Goal: Task Accomplishment & Management: Manage account settings

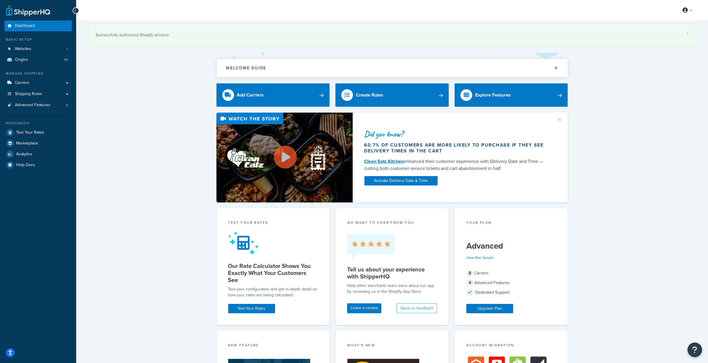
click at [644, 143] on div "Did you know? 60.7% of customers are more likely to purchase if they see delive…" at bounding box center [392, 158] width 608 height 90
click at [65, 80] on link "Carriers" at bounding box center [37, 83] width 67 height 11
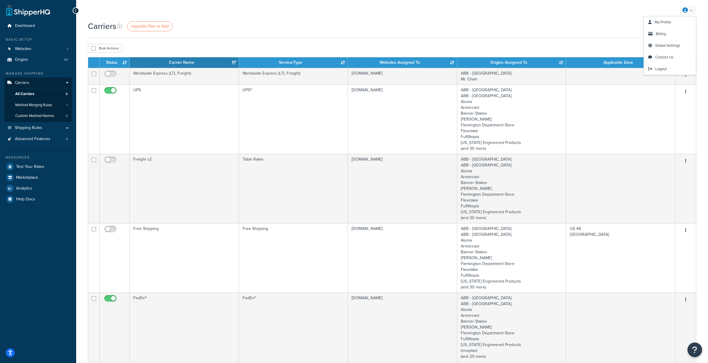
click at [688, 11] on link at bounding box center [687, 10] width 17 height 9
click at [661, 35] on span "Billing" at bounding box center [661, 34] width 10 height 6
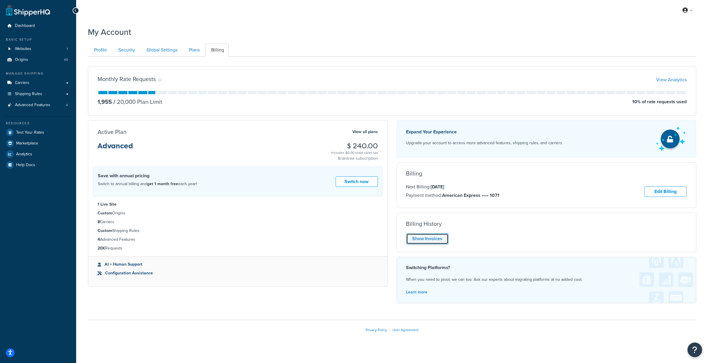
click at [433, 237] on link "Show Invoices" at bounding box center [427, 239] width 42 height 11
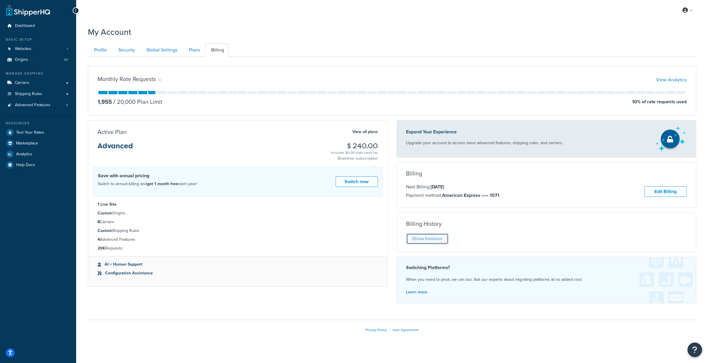
scroll to position [6, 0]
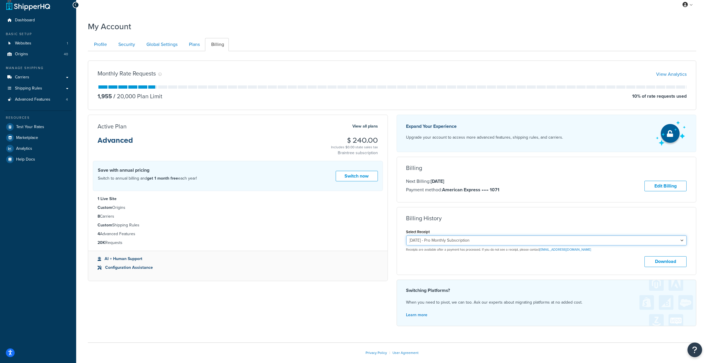
click at [522, 238] on select "September 23, 2025 - Pro Monthly Subscription August 23, 2025 - Pro Monthly Sub…" at bounding box center [546, 241] width 281 height 10
click at [669, 264] on button "Download" at bounding box center [665, 262] width 42 height 11
click at [689, 4] on link at bounding box center [687, 4] width 17 height 9
click at [665, 66] on span "Logout" at bounding box center [660, 64] width 11 height 6
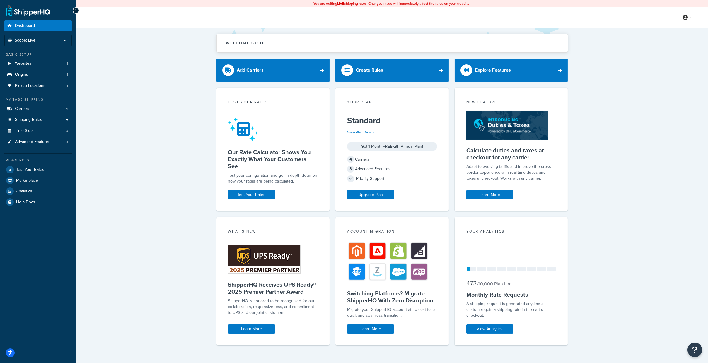
click at [658, 241] on div "Welcome Guide Recommendations ShipperHQ: An Overview Carrier Setup Shipping Rul…" at bounding box center [392, 198] width 632 height 341
click at [175, 107] on div "Welcome Guide Recommendations ShipperHQ: An Overview Carrier Setup Shipping Rul…" at bounding box center [392, 198] width 632 height 341
click at [193, 179] on div "Welcome Guide Recommendations ShipperHQ: An Overview Carrier Setup Shipping Rul…" at bounding box center [392, 198] width 632 height 341
click at [142, 182] on div "Welcome Guide Recommendations ShipperHQ: An Overview Carrier Setup Shipping Rul…" at bounding box center [392, 198] width 632 height 341
click at [191, 210] on div "Welcome Guide Recommendations ShipperHQ: An Overview Carrier Setup Shipping Rul…" at bounding box center [392, 198] width 632 height 341
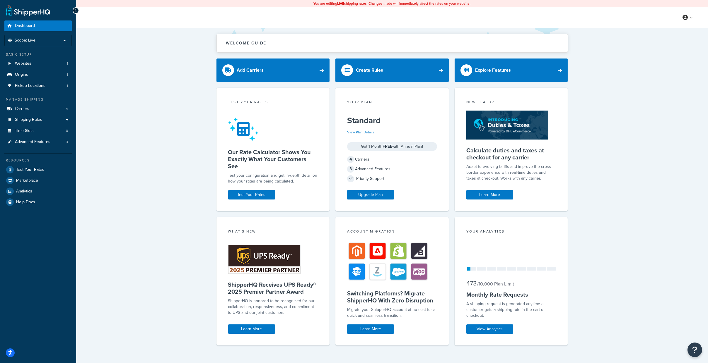
click at [109, 235] on div "Welcome Guide Recommendations ShipperHQ: An Overview Carrier Setup Shipping Rul…" at bounding box center [392, 198] width 632 height 341
click at [686, 20] on link at bounding box center [687, 17] width 17 height 9
click at [672, 45] on link "Billing" at bounding box center [670, 41] width 52 height 12
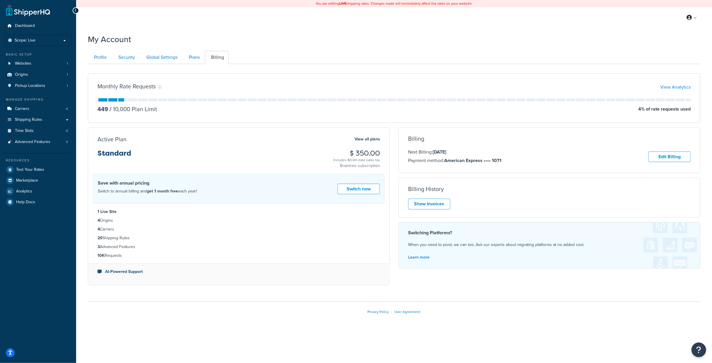
click at [308, 235] on li "20 Shipping Rules" at bounding box center [239, 238] width 283 height 6
click at [436, 202] on link "Show Invoices" at bounding box center [429, 204] width 42 height 11
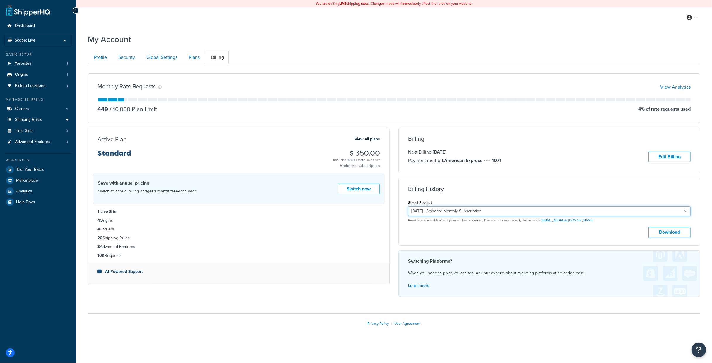
click at [660, 214] on select "[DATE] - Standard Monthly Subscription [DATE] - Standard Monthly Subscription" at bounding box center [549, 211] width 283 height 10
click at [525, 234] on div "Download" at bounding box center [549, 232] width 283 height 11
click at [552, 212] on select "[DATE] - Standard Monthly Subscription [DATE] - Standard Monthly Subscription" at bounding box center [549, 211] width 283 height 10
select select "58fsxe04"
click at [408, 206] on select "[DATE] - Standard Monthly Subscription [DATE] - Standard Monthly Subscription" at bounding box center [549, 211] width 283 height 10
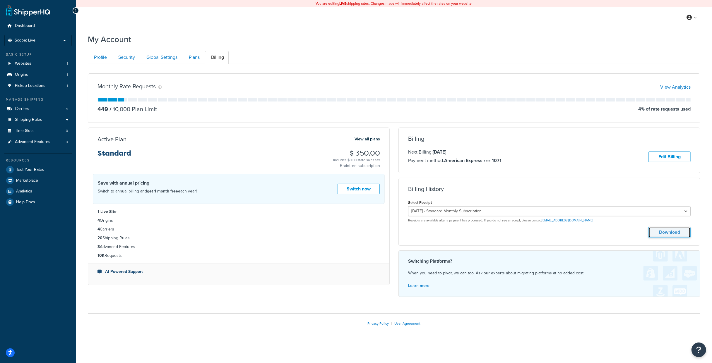
click at [669, 230] on button "Download" at bounding box center [670, 232] width 42 height 11
